Goal: Find contact information

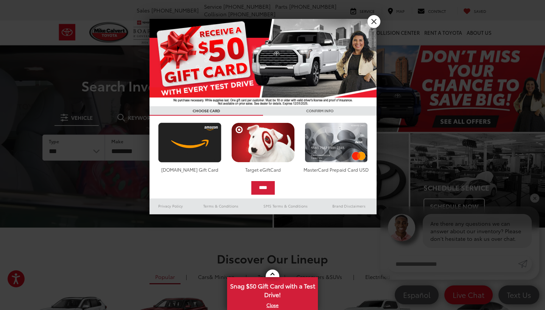
click at [373, 25] on link "X" at bounding box center [373, 21] width 13 height 13
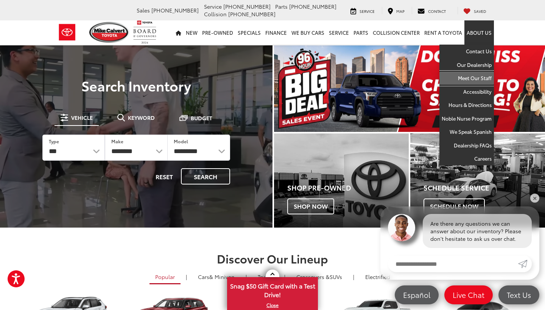
click at [471, 78] on link "Meet Our Staff" at bounding box center [466, 78] width 54 height 14
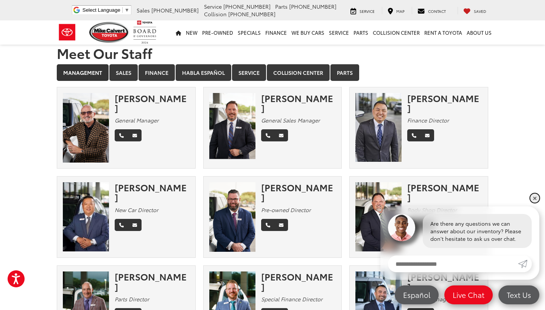
click at [534, 199] on link "✕" at bounding box center [534, 198] width 9 height 9
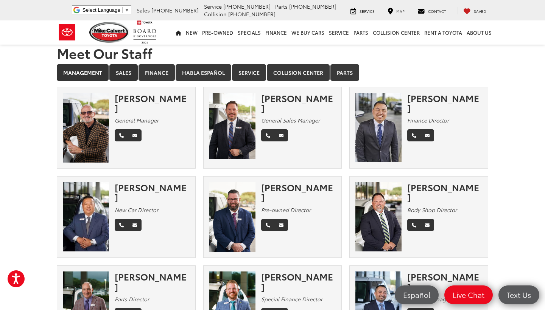
click at [132, 71] on link "Sales" at bounding box center [123, 72] width 28 height 17
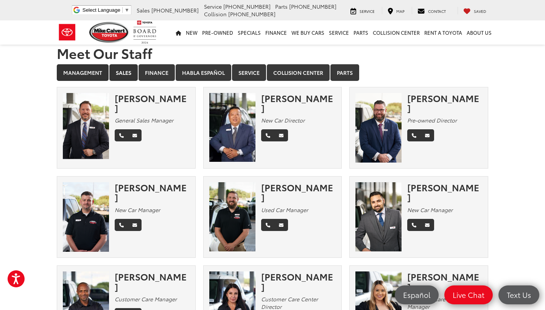
click at [91, 72] on link "Management" at bounding box center [83, 72] width 52 height 17
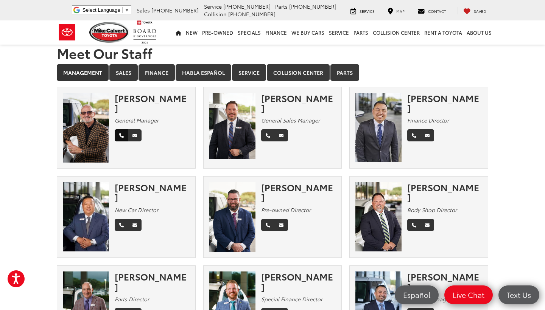
click at [121, 134] on icon "Phone" at bounding box center [121, 136] width 5 height 5
